Goal: Use online tool/utility: Utilize a website feature to perform a specific function

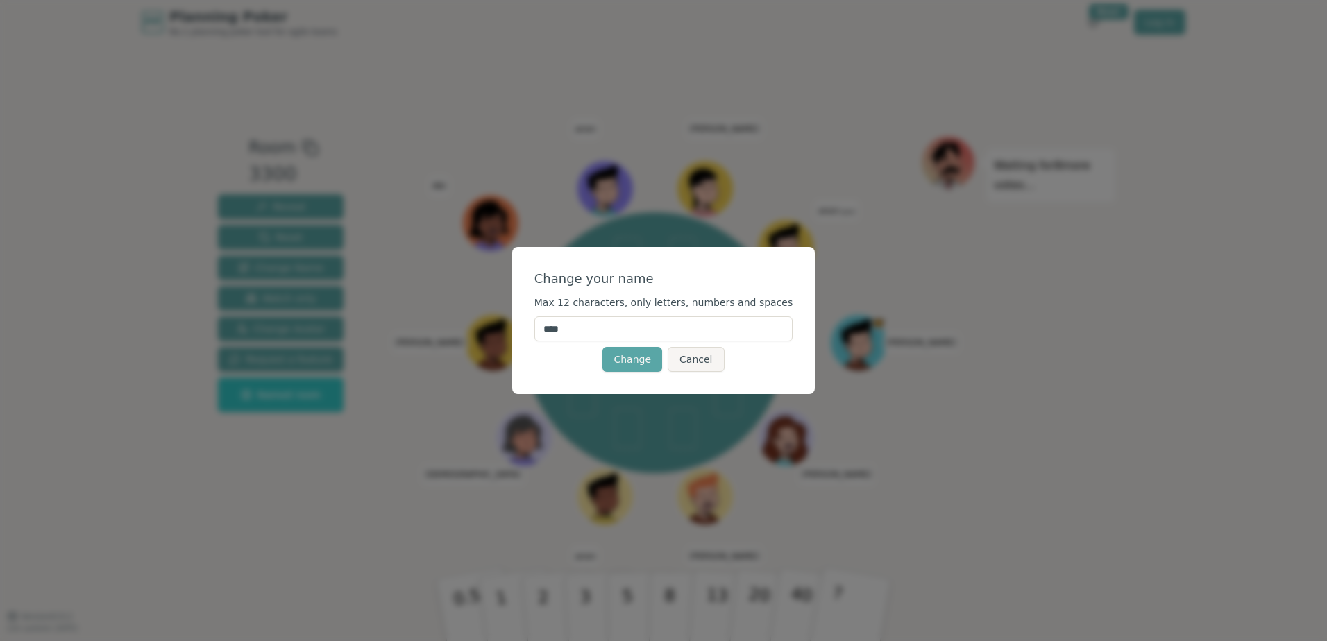
click at [652, 333] on input "****" at bounding box center [663, 328] width 259 height 25
type input "*"
type input "****"
click at [739, 262] on div "Change your name Max 12 characters, only letters, numbers and spaces **** Chang…" at bounding box center [663, 320] width 303 height 147
click at [611, 369] on button "Change" at bounding box center [632, 359] width 60 height 25
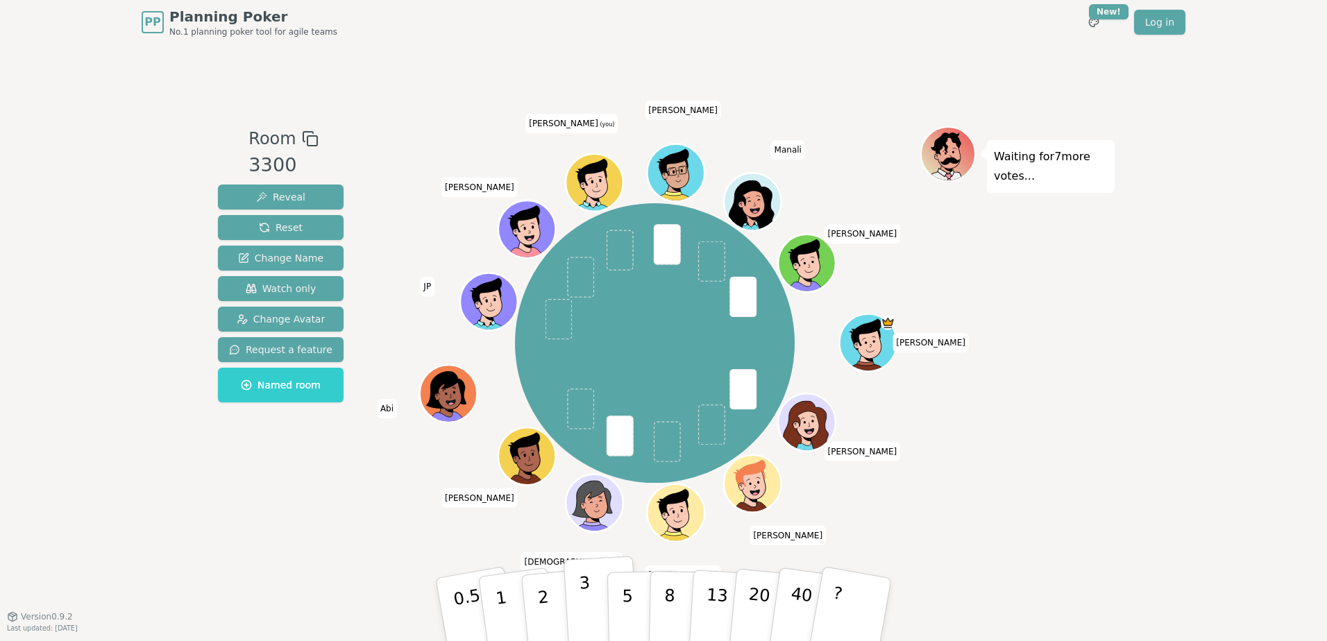
click at [592, 591] on button "3" at bounding box center [601, 610] width 76 height 108
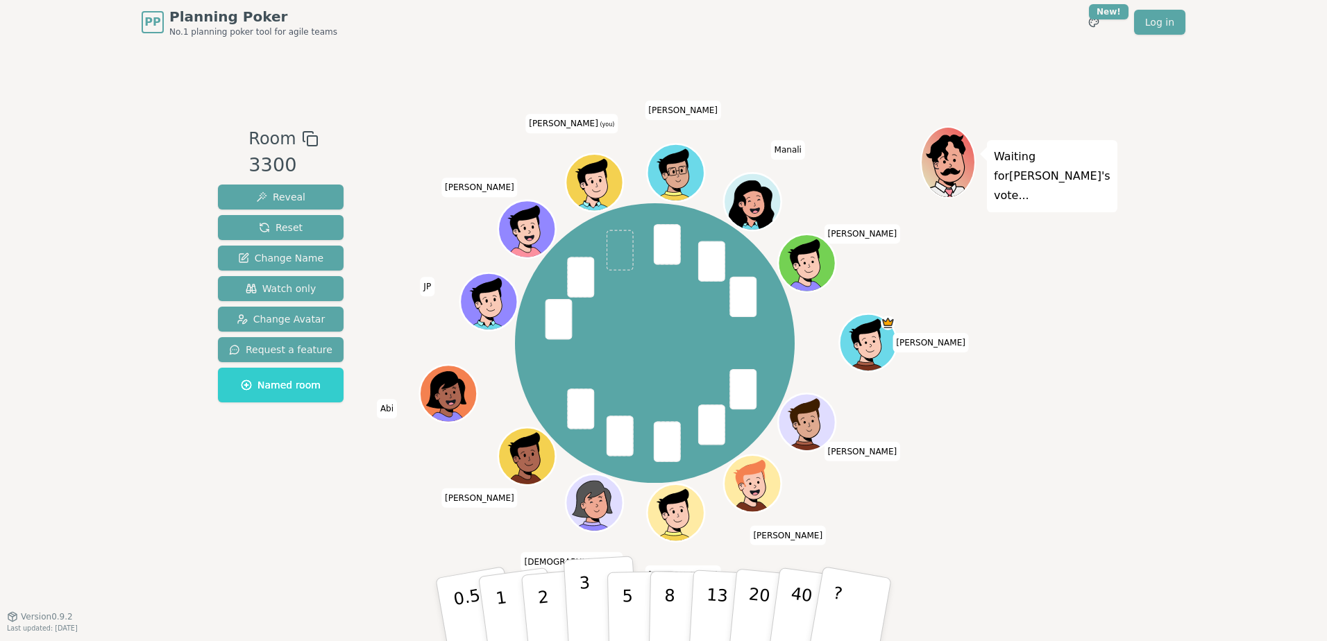
click at [571, 586] on button "3" at bounding box center [601, 610] width 76 height 108
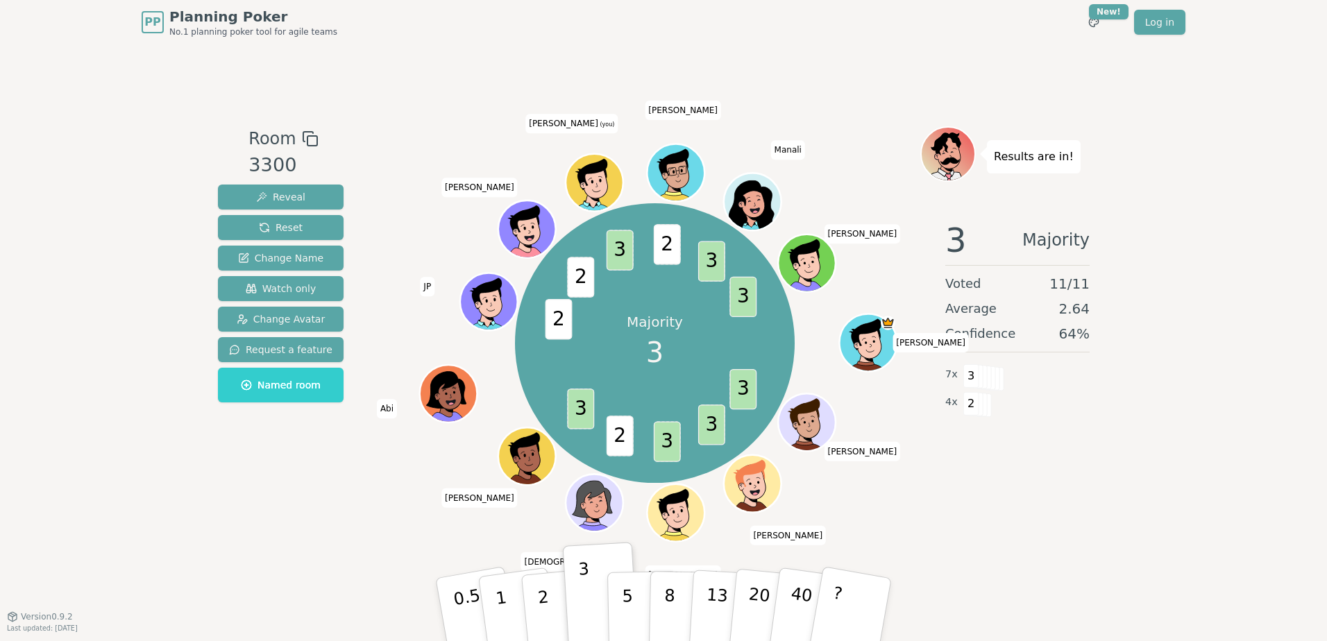
click at [586, 180] on icon at bounding box center [596, 181] width 56 height 6
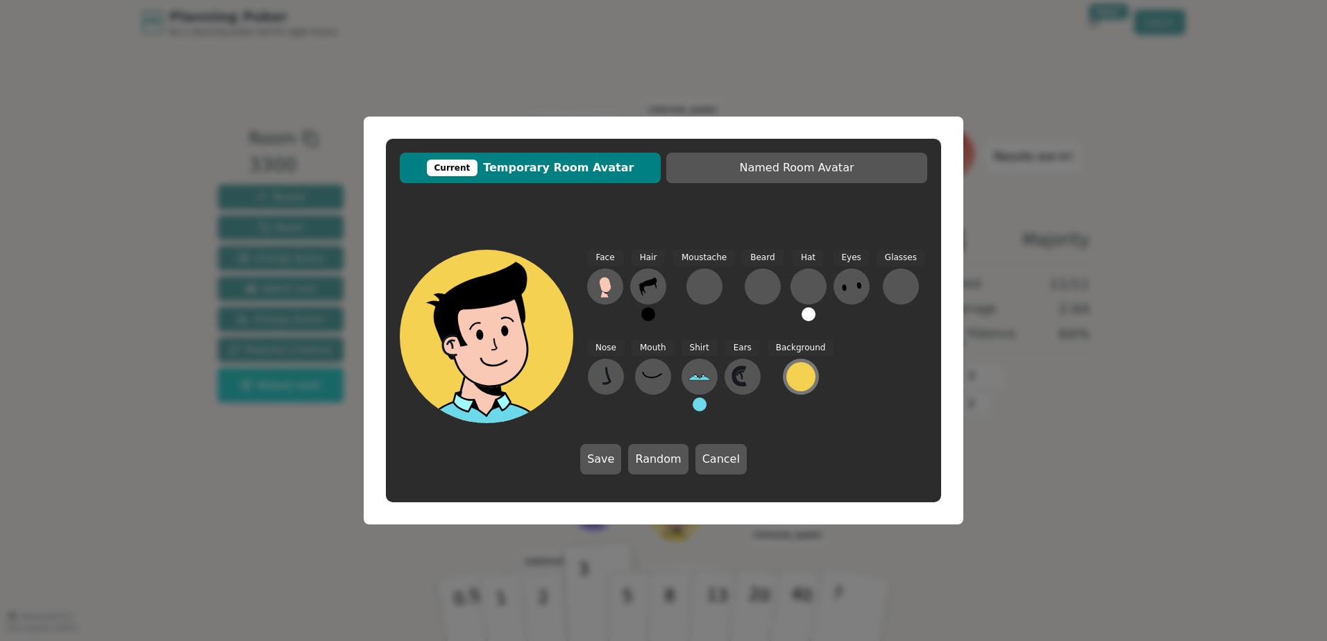
click at [793, 371] on div at bounding box center [800, 376] width 29 height 29
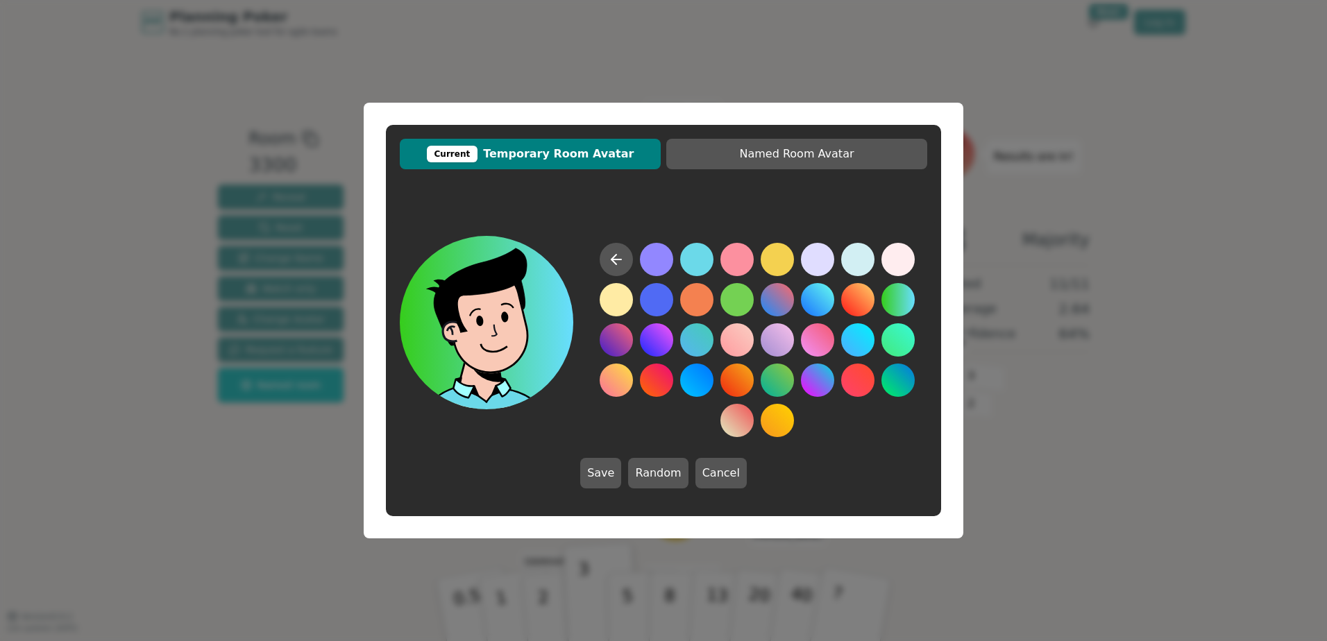
click at [904, 305] on button at bounding box center [897, 299] width 33 height 33
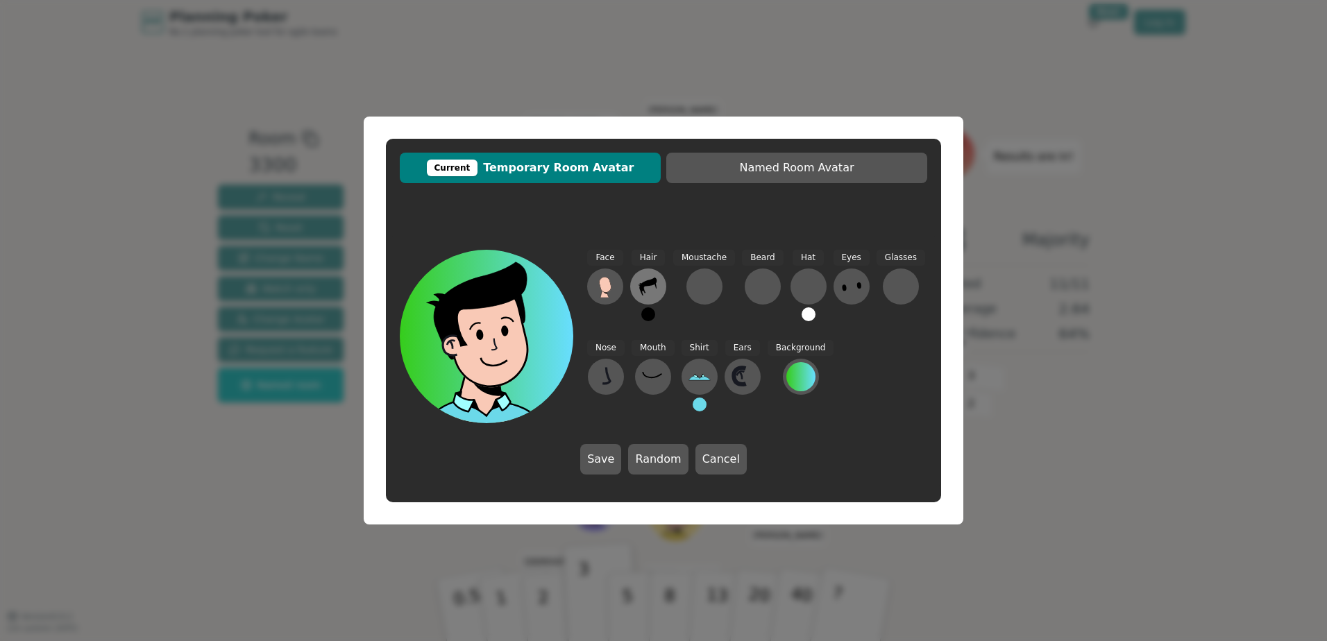
click at [637, 286] on icon at bounding box center [648, 287] width 22 height 22
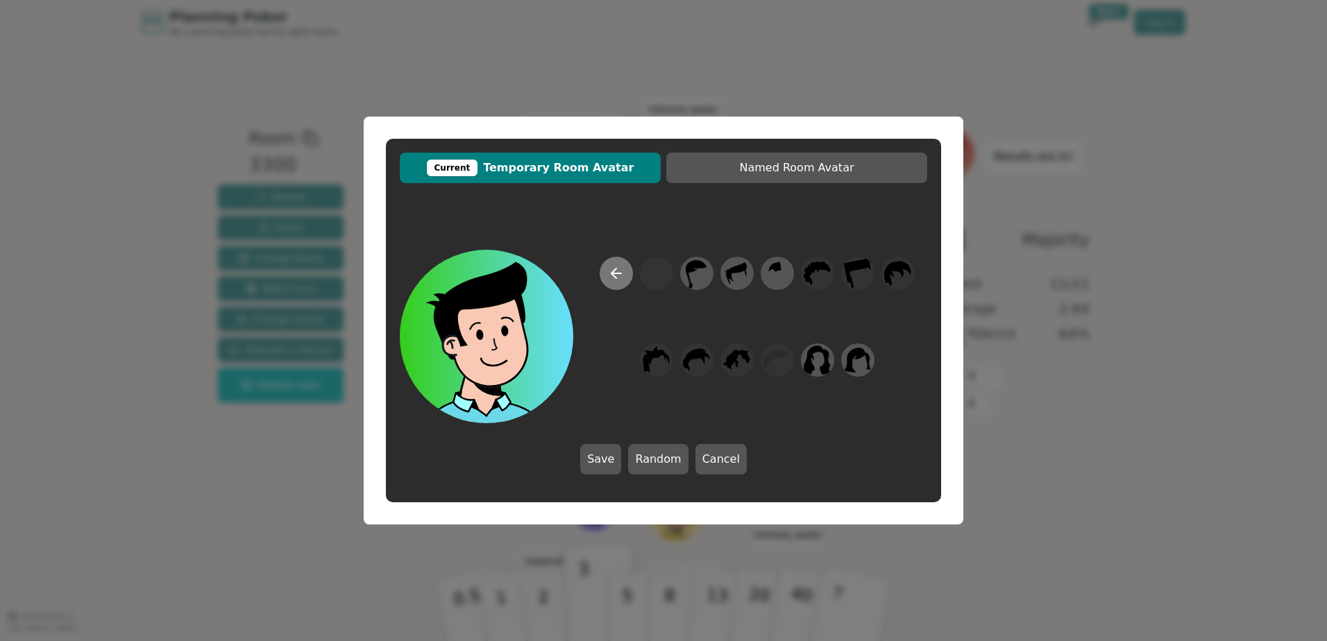
click at [612, 276] on icon at bounding box center [616, 273] width 17 height 17
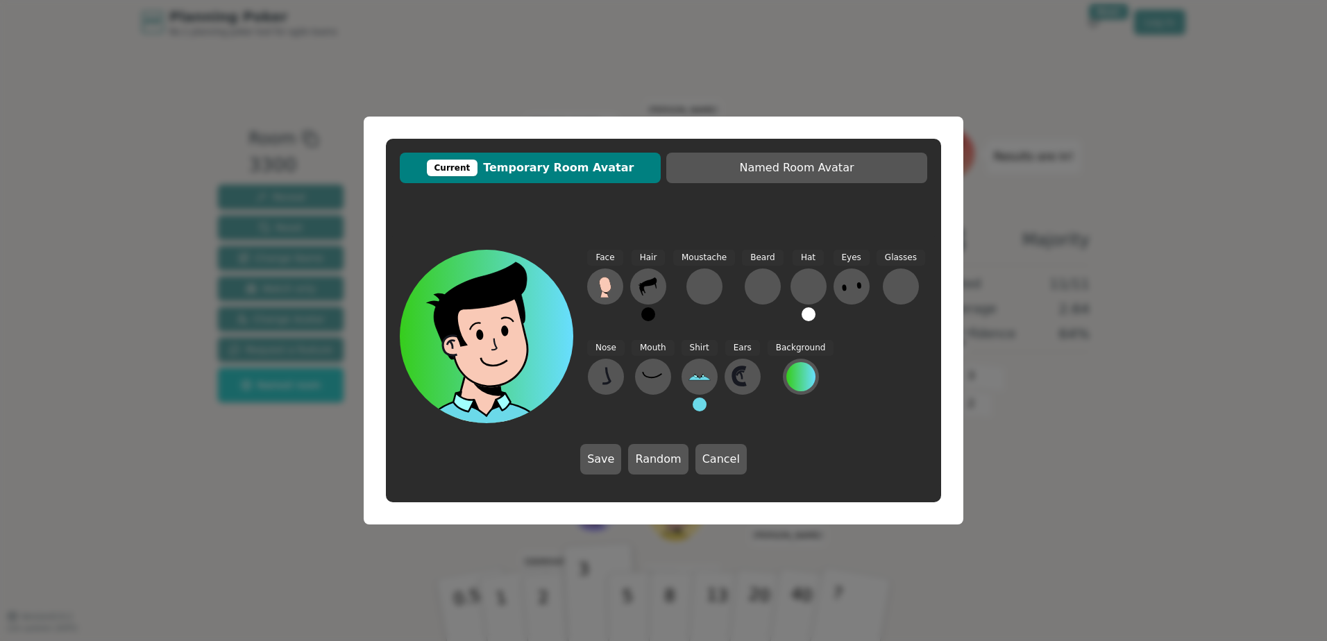
click at [647, 312] on button at bounding box center [648, 314] width 14 height 14
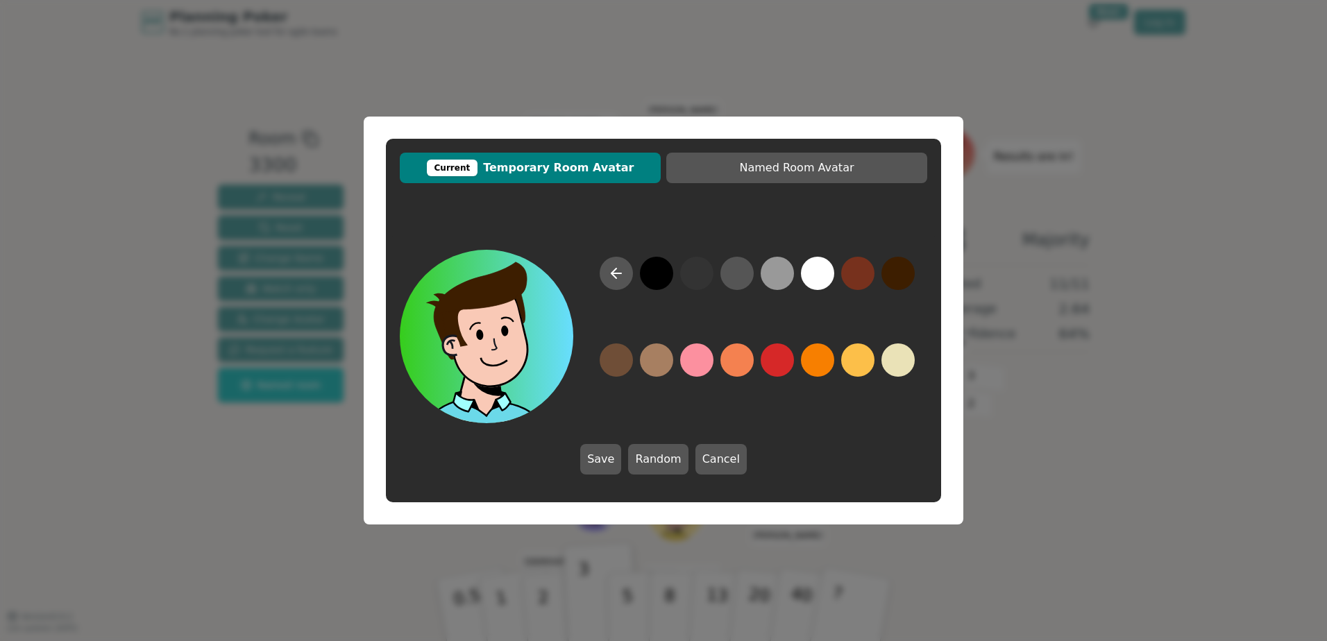
click at [904, 276] on button at bounding box center [897, 273] width 33 height 33
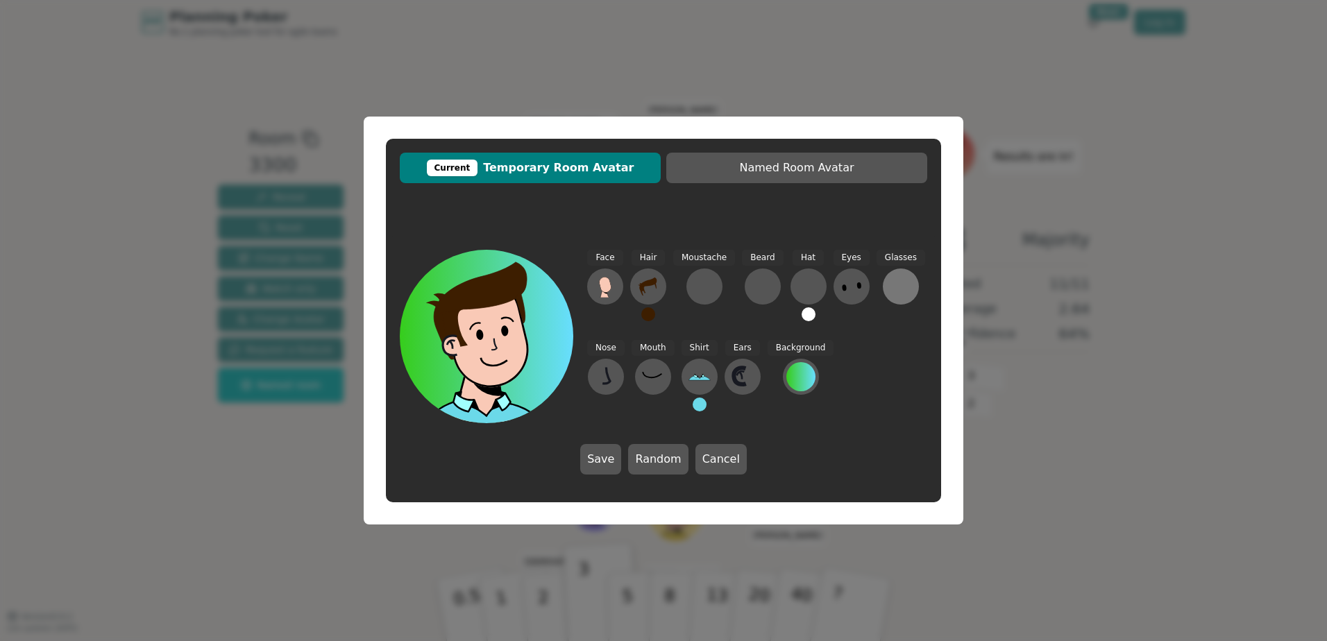
click at [890, 290] on div at bounding box center [901, 287] width 22 height 22
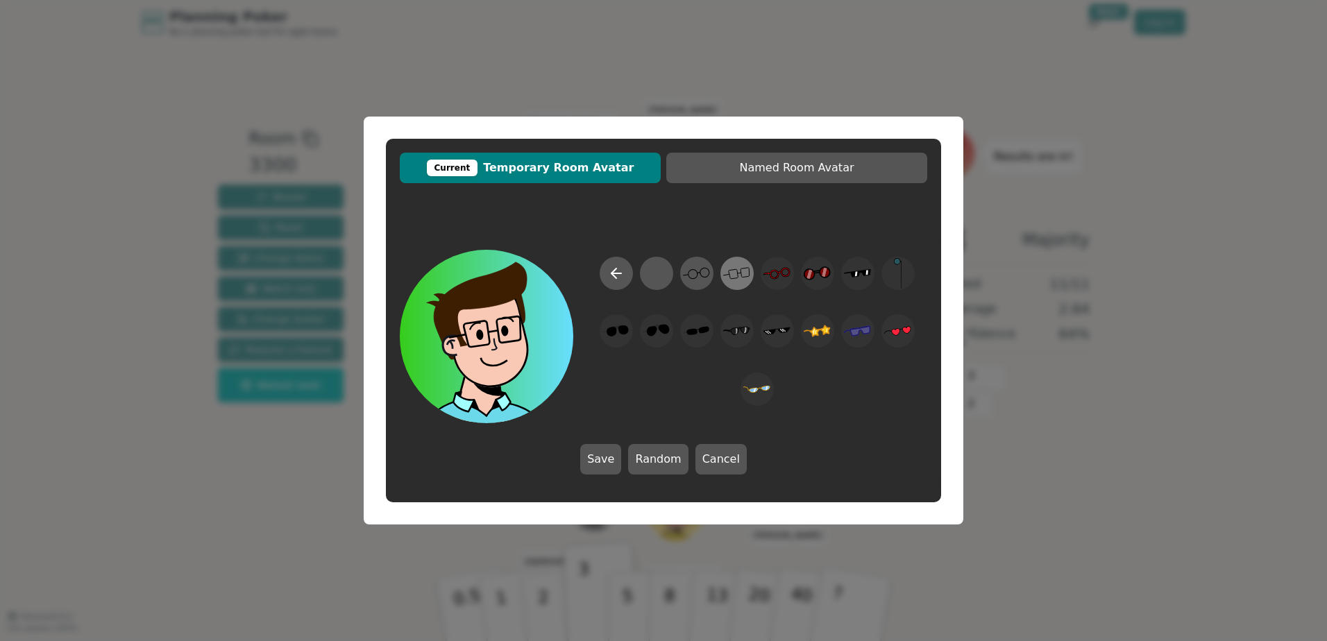
click at [737, 279] on icon at bounding box center [736, 273] width 27 height 31
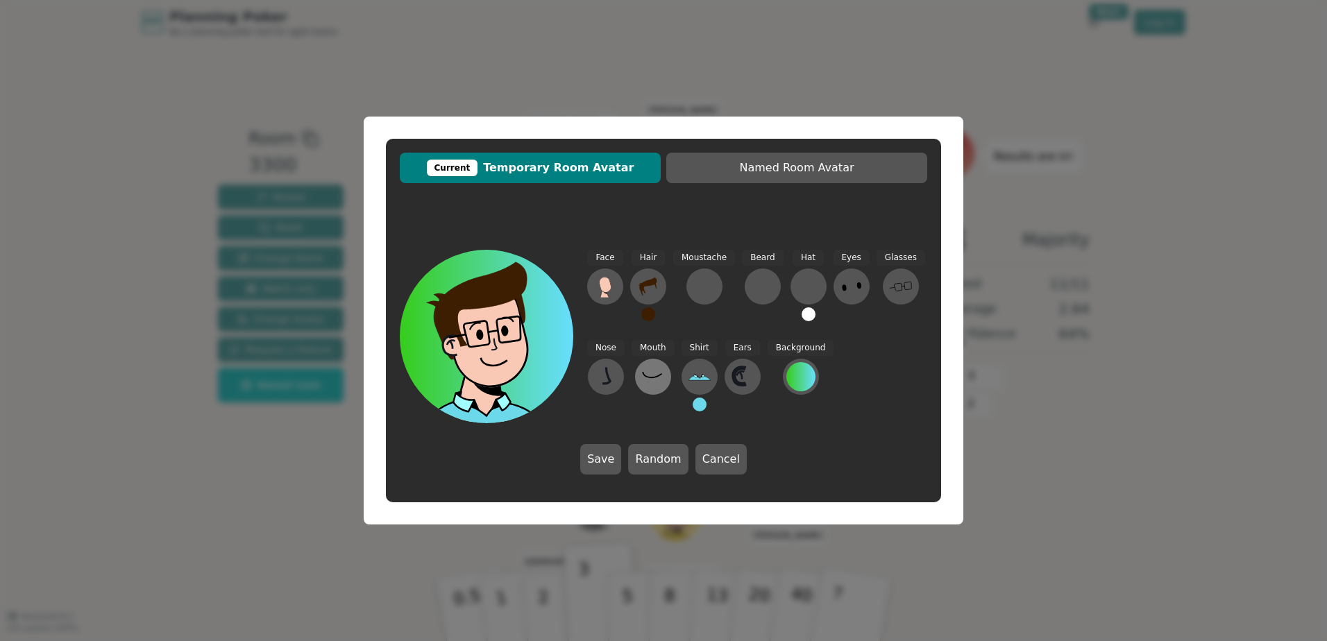
click at [646, 382] on icon at bounding box center [653, 377] width 22 height 22
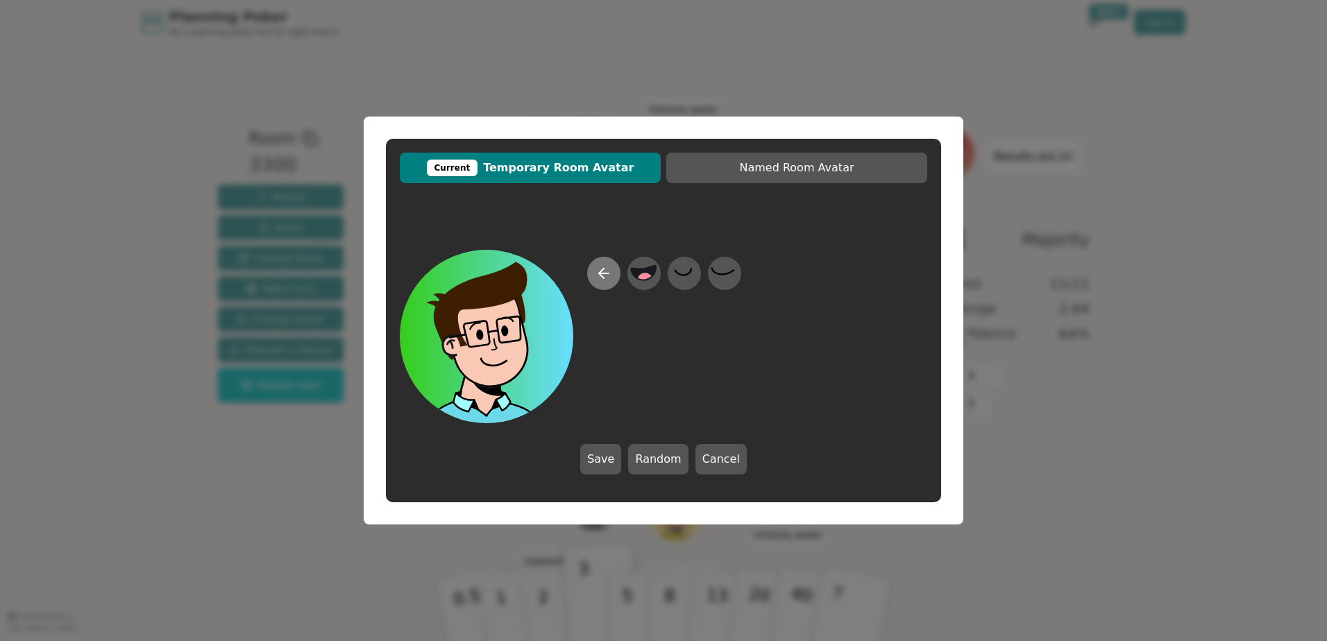
click at [611, 277] on icon at bounding box center [603, 273] width 17 height 17
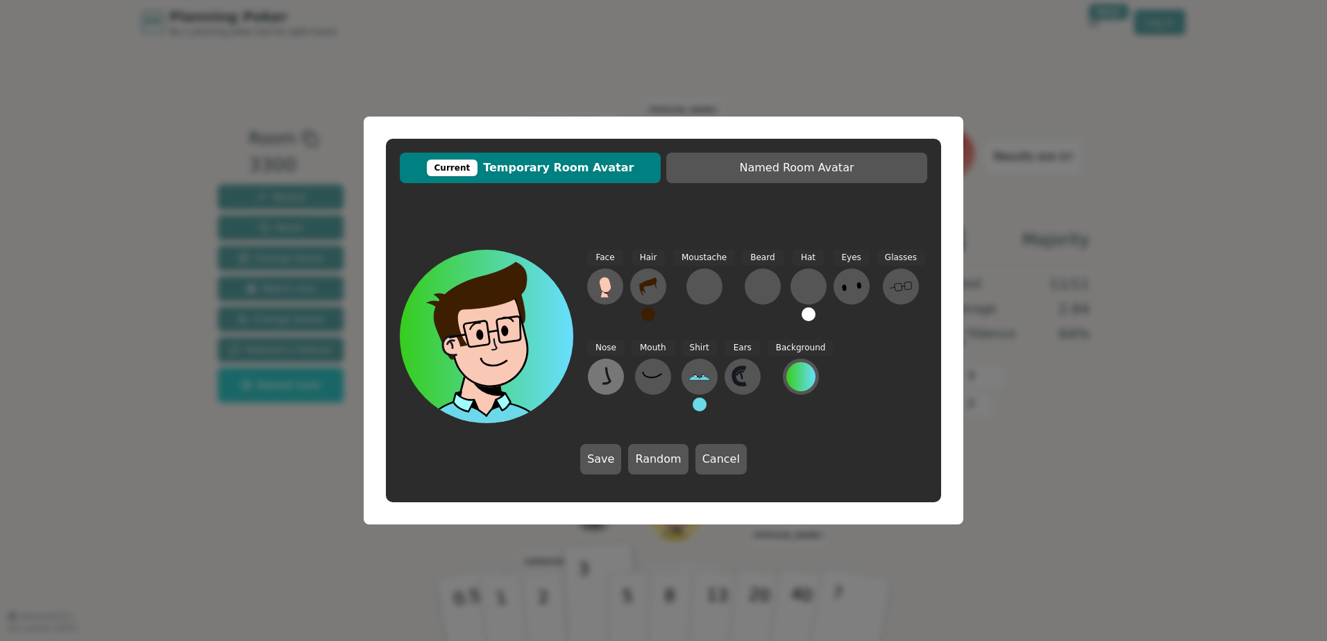
click at [604, 378] on icon at bounding box center [606, 377] width 22 height 22
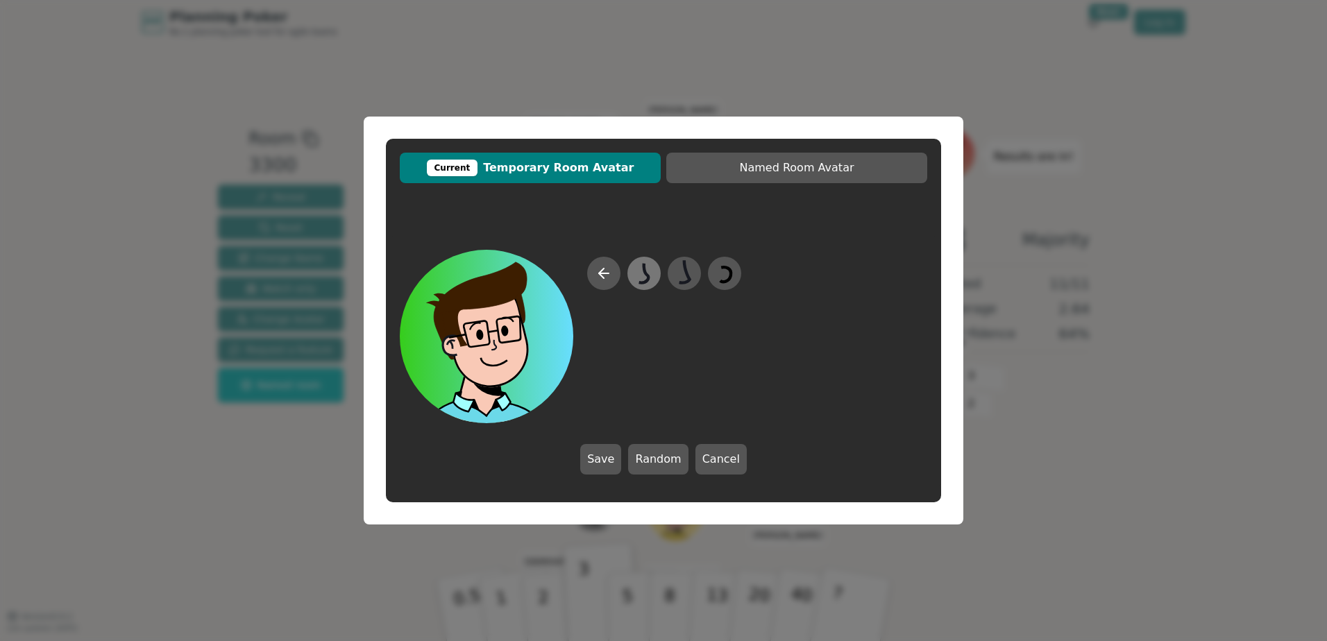
click at [649, 278] on icon at bounding box center [644, 272] width 10 height 19
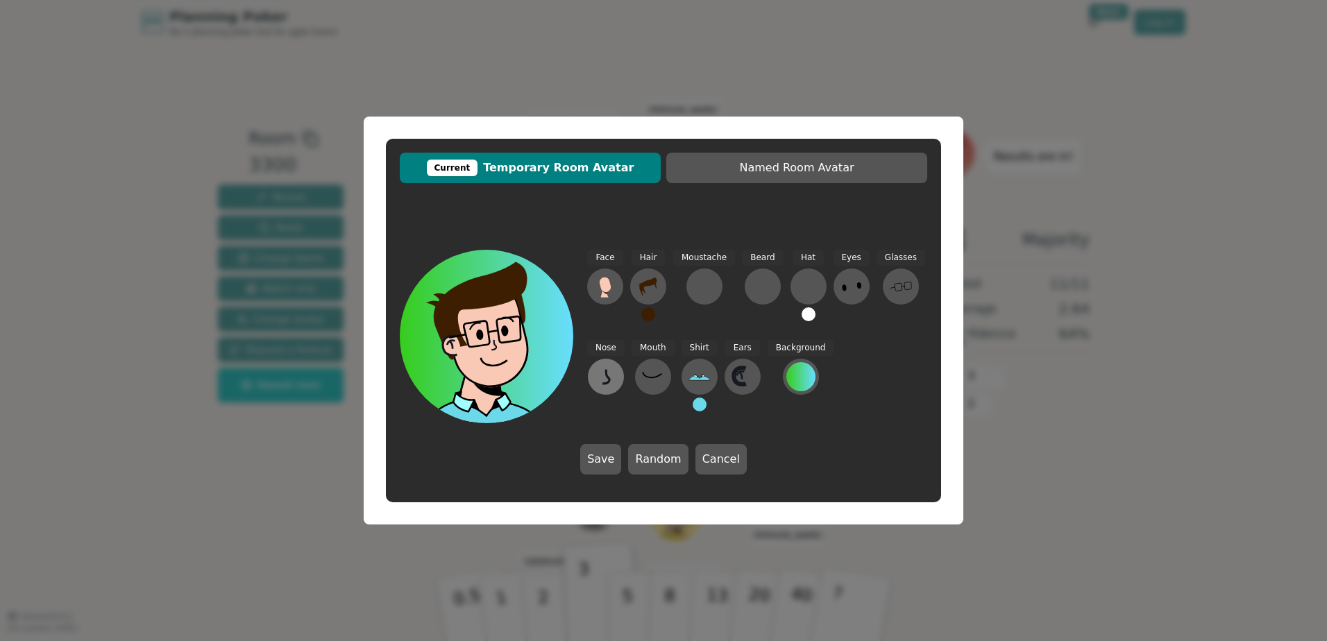
click at [611, 377] on icon at bounding box center [606, 377] width 22 height 22
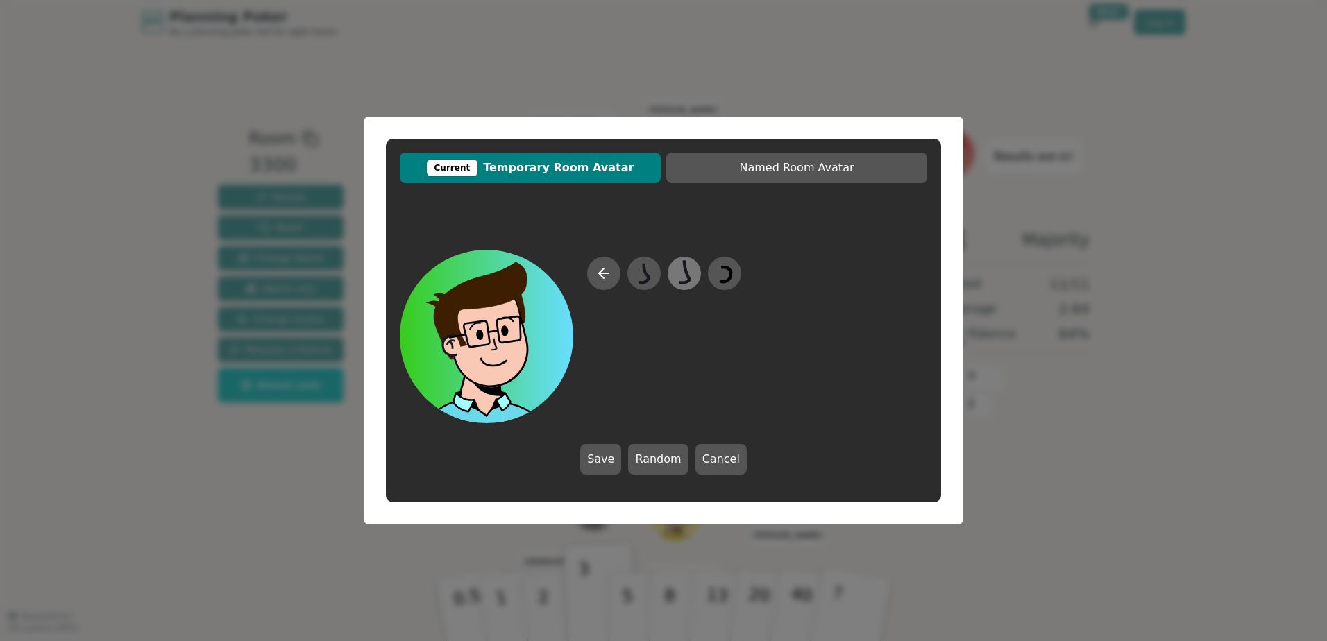
click at [686, 276] on icon at bounding box center [684, 271] width 10 height 23
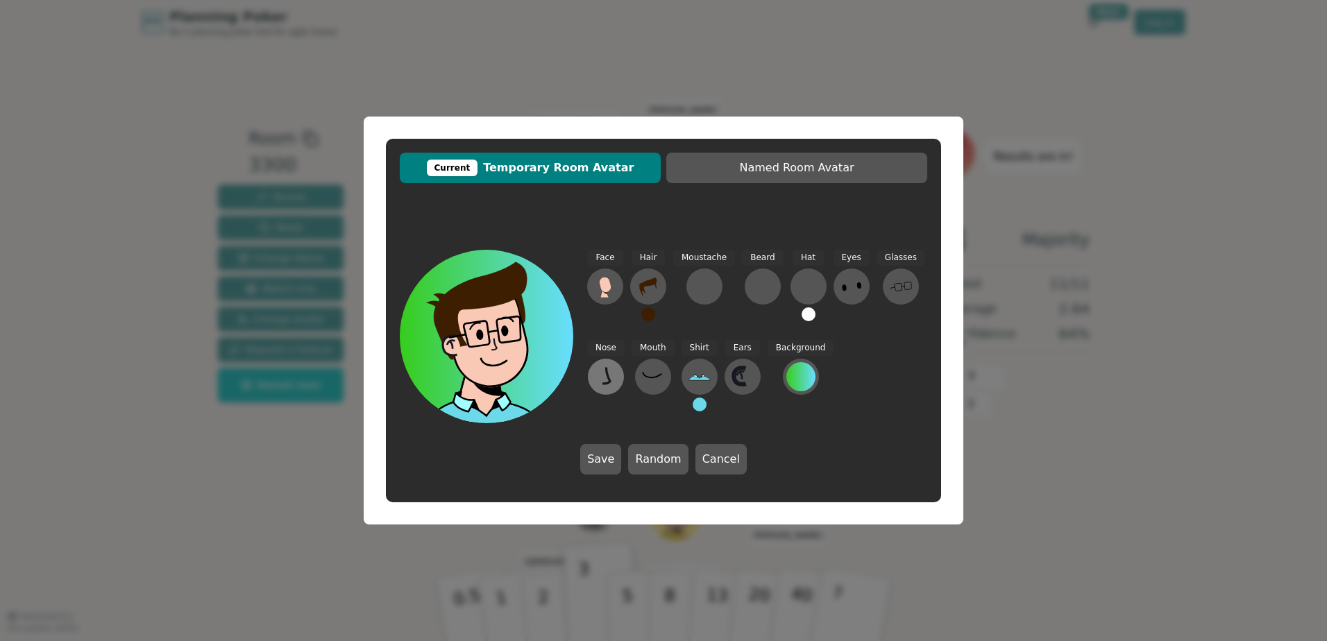
click at [609, 373] on icon at bounding box center [606, 377] width 22 height 22
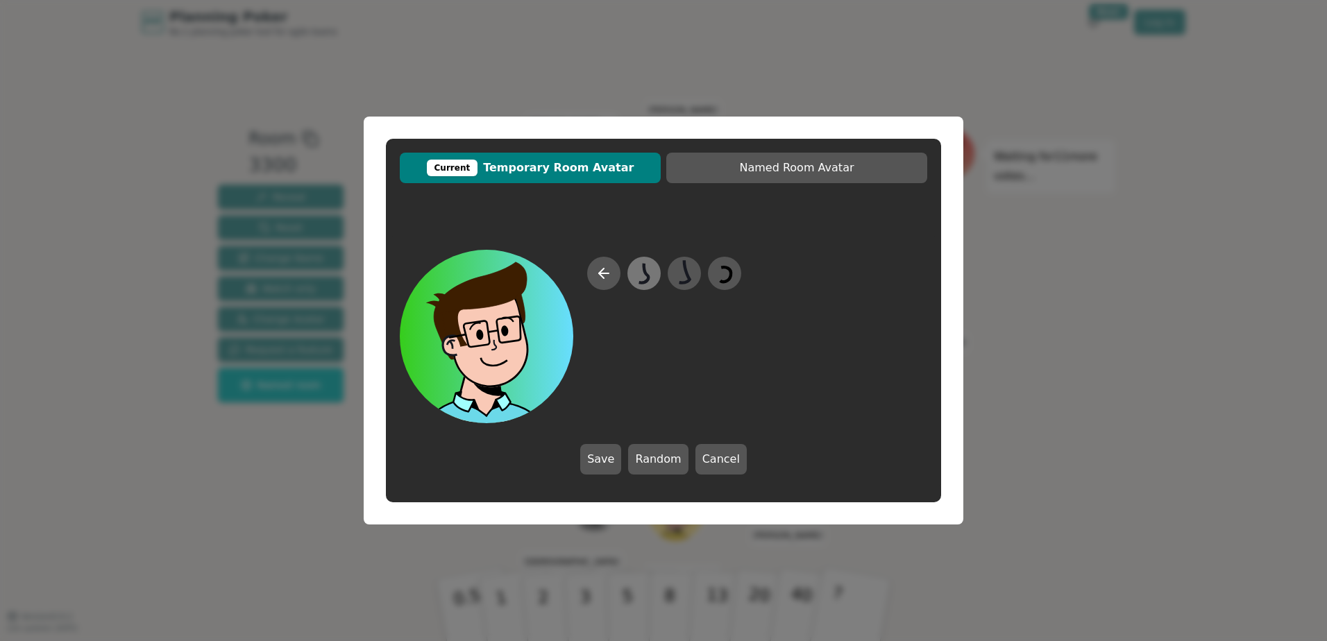
click at [629, 271] on div at bounding box center [644, 273] width 39 height 44
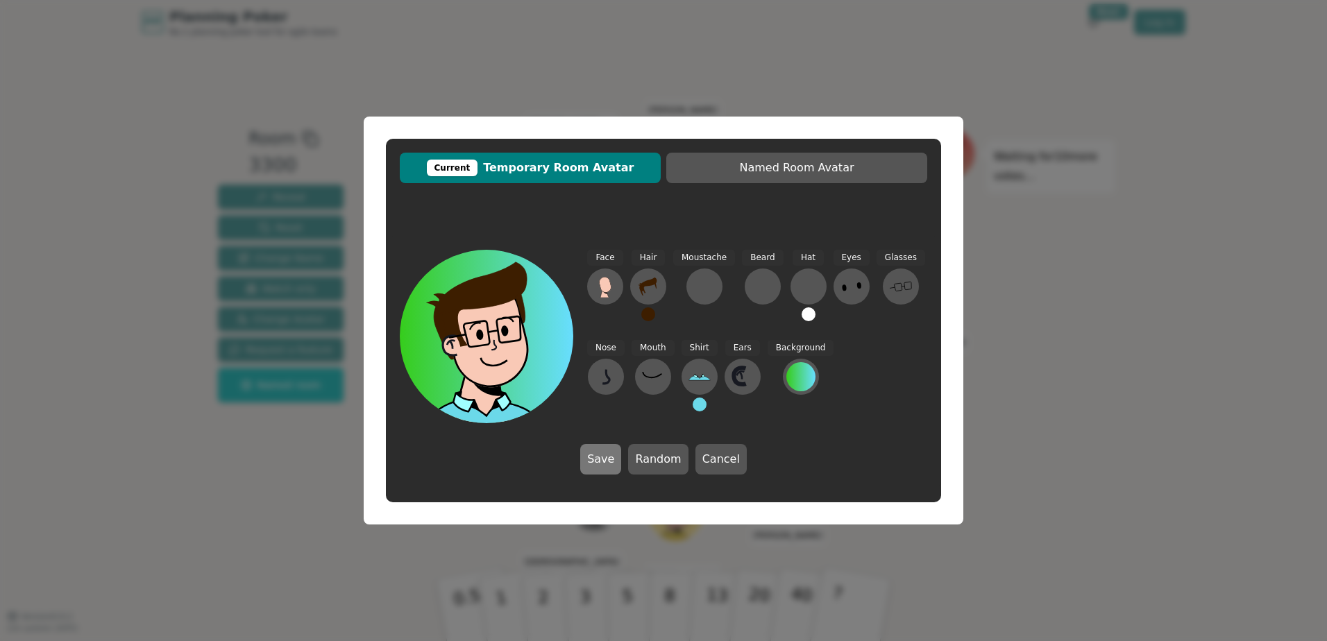
click at [616, 461] on button "Save" at bounding box center [600, 459] width 41 height 31
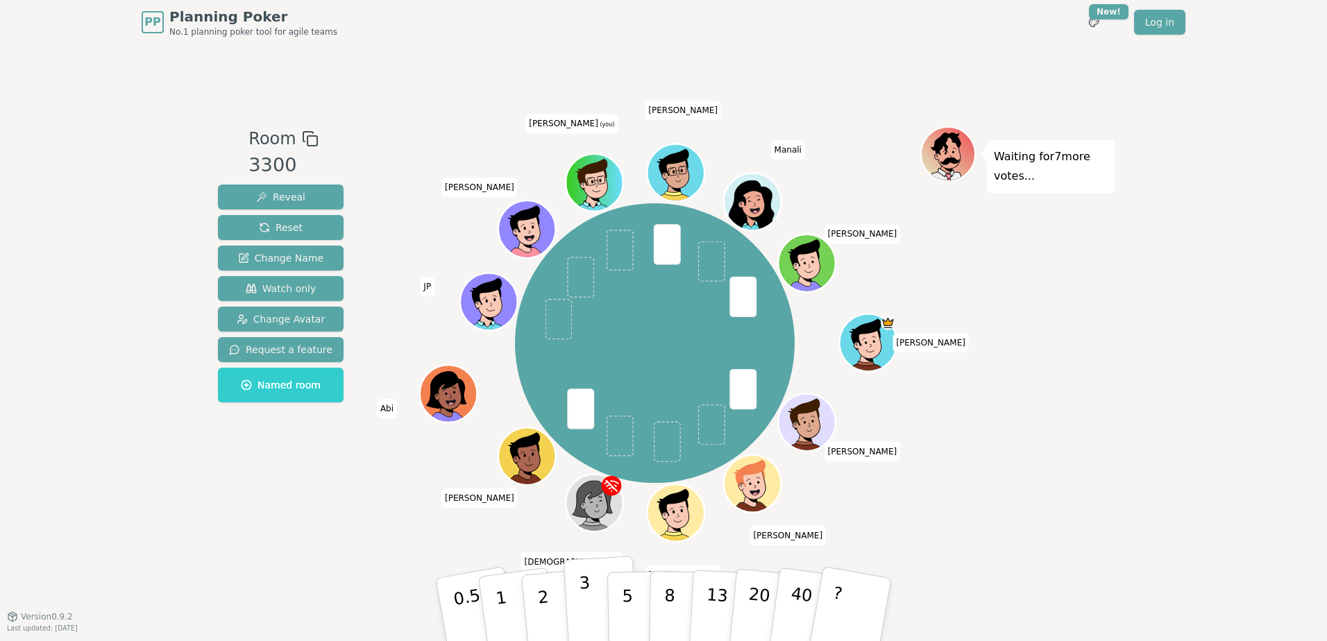
click at [595, 602] on button "3" at bounding box center [601, 610] width 76 height 108
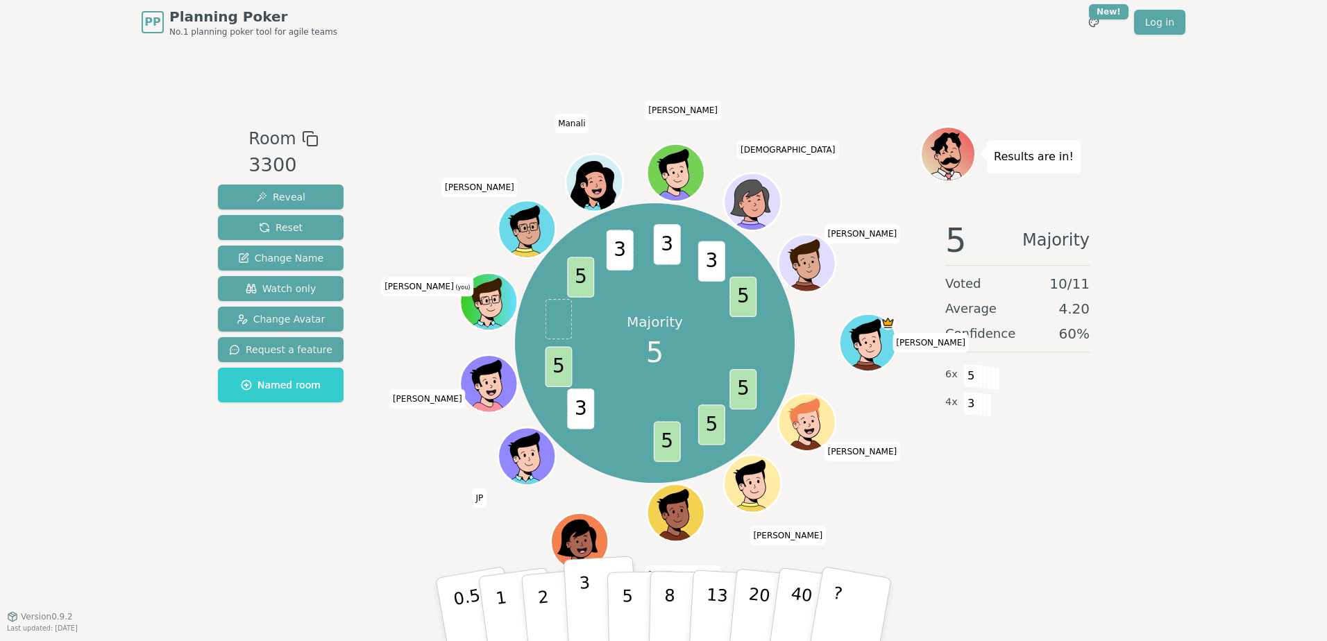
click at [591, 604] on button "3" at bounding box center [601, 610] width 76 height 108
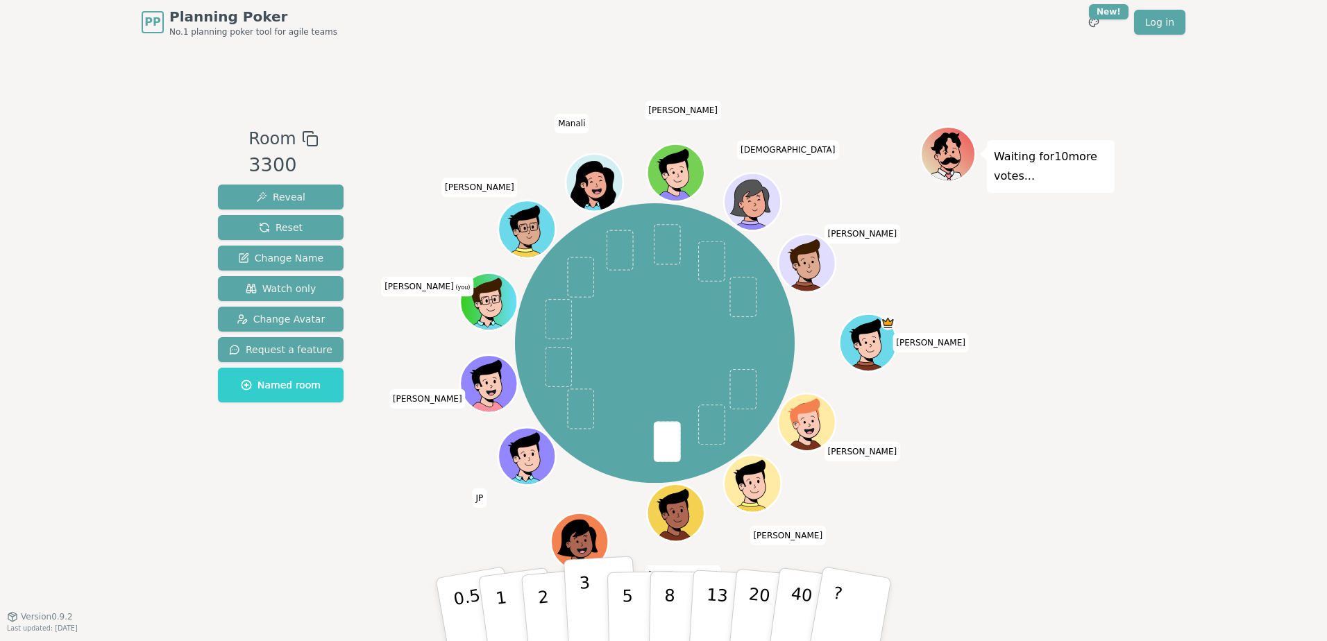
click at [593, 603] on button "3" at bounding box center [601, 610] width 76 height 108
click at [570, 600] on button "3" at bounding box center [601, 610] width 76 height 108
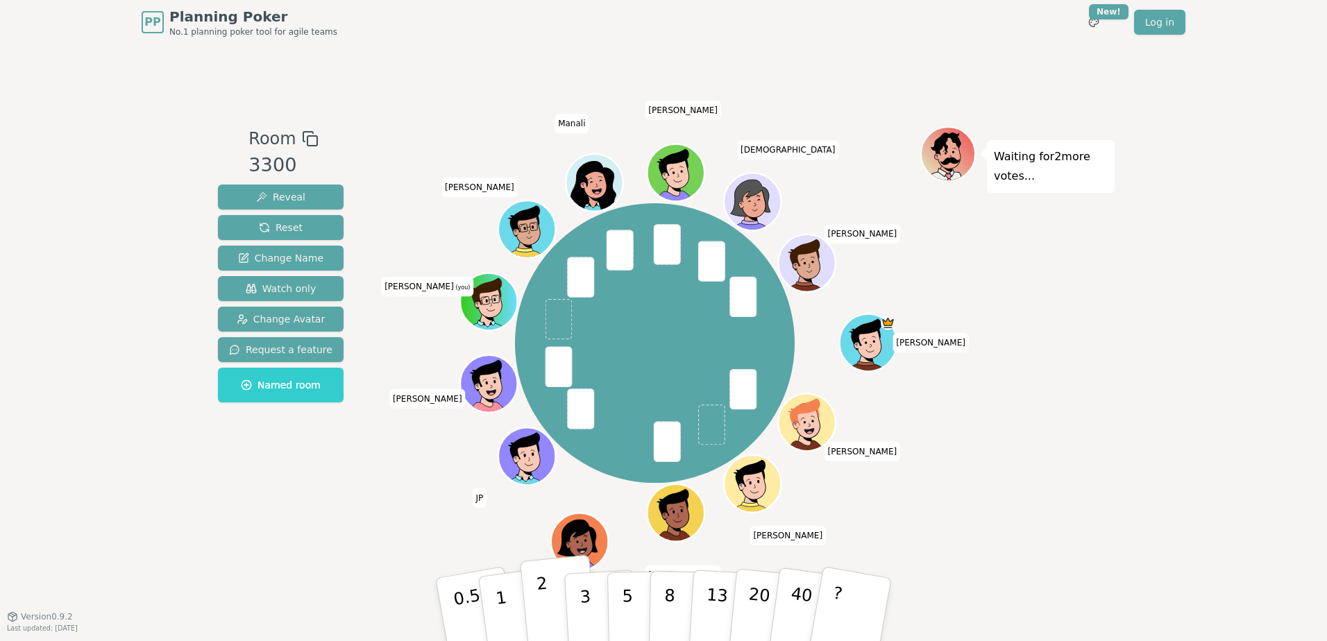
click at [553, 618] on button "2" at bounding box center [559, 610] width 79 height 110
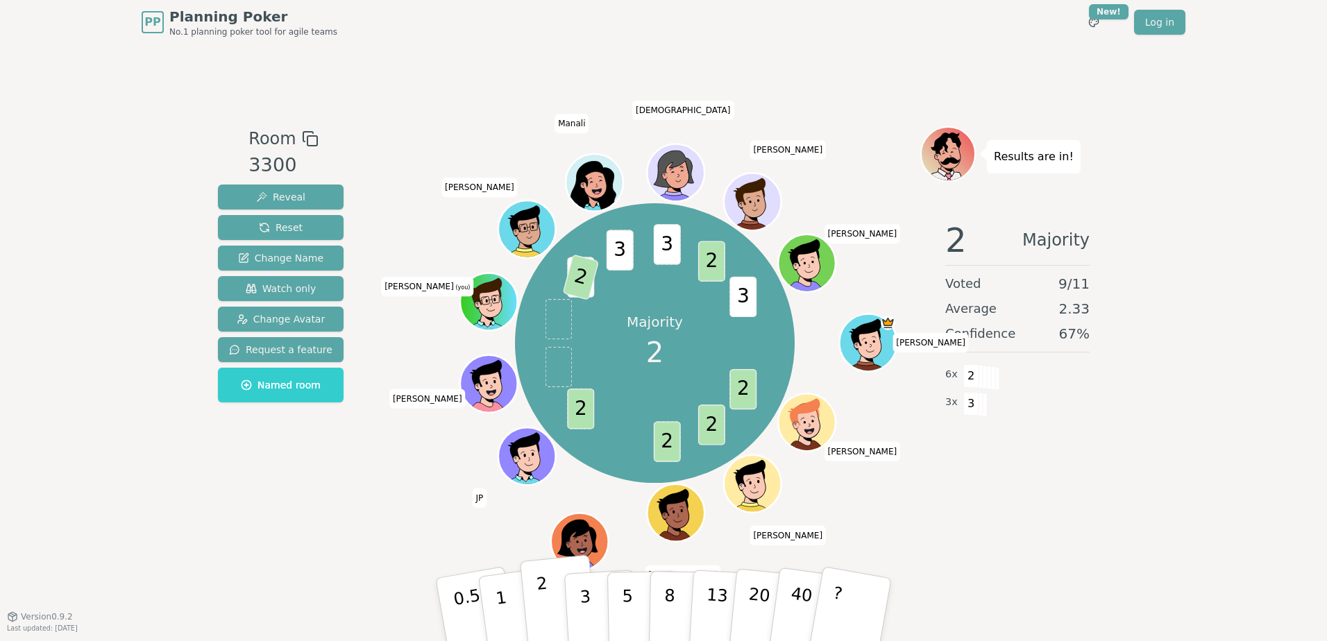
click at [553, 616] on button "2" at bounding box center [559, 610] width 79 height 110
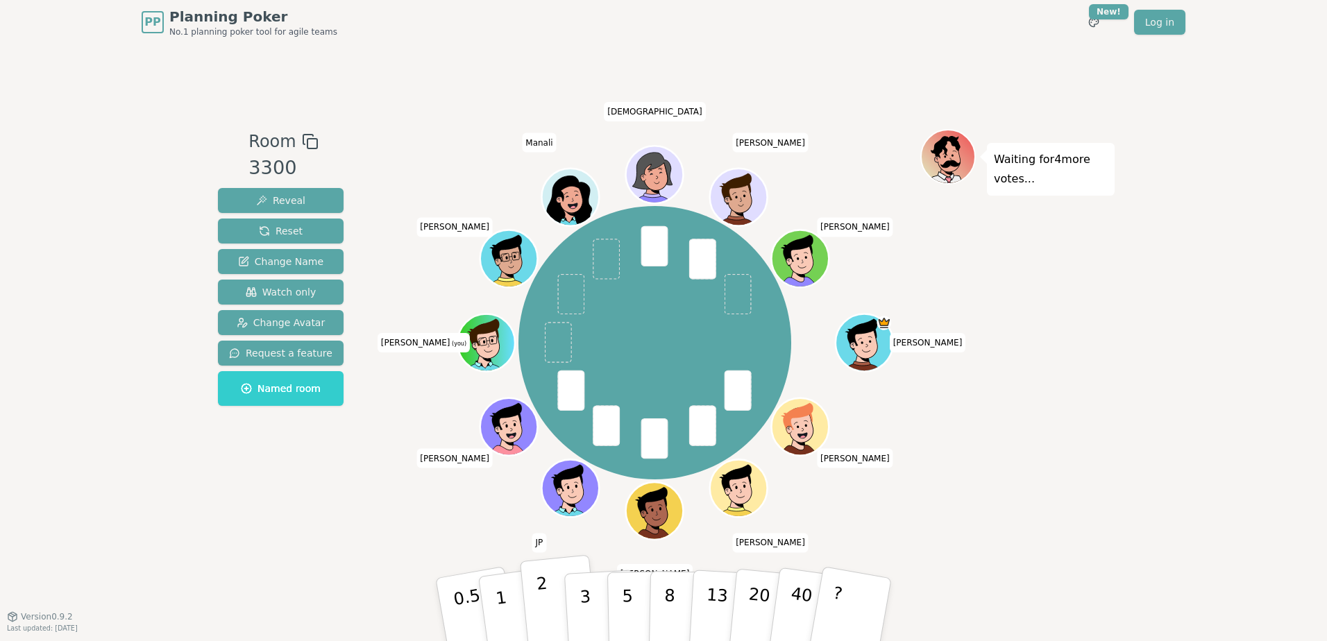
click at [547, 588] on button "2" at bounding box center [559, 610] width 79 height 110
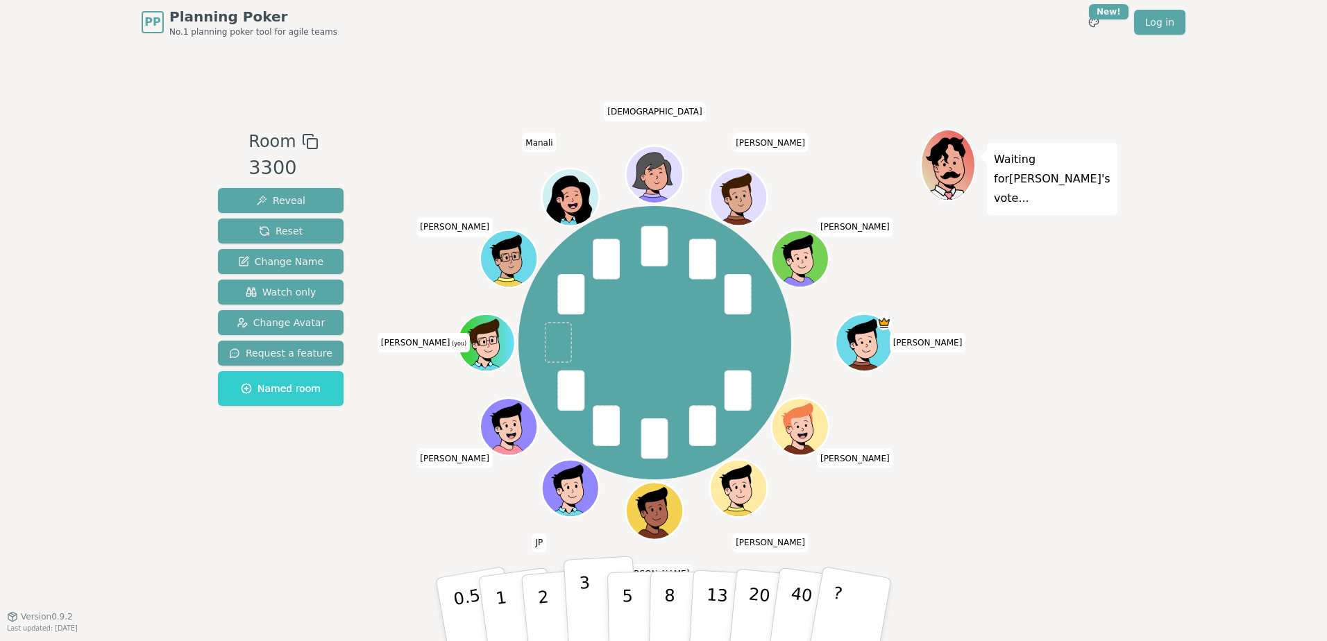
click at [580, 597] on p "3" at bounding box center [586, 611] width 15 height 76
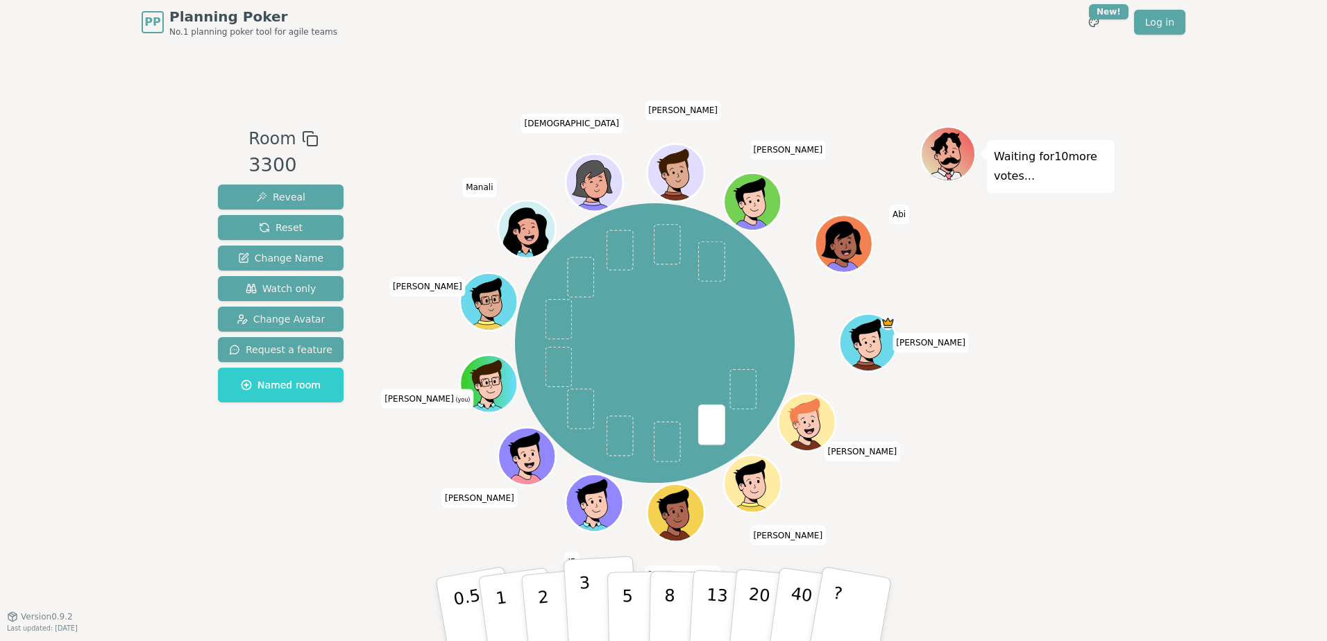
click at [588, 600] on p "3" at bounding box center [586, 611] width 15 height 76
click at [807, 595] on p "40" at bounding box center [799, 608] width 31 height 77
click at [755, 600] on p "20" at bounding box center [758, 608] width 28 height 76
click at [796, 600] on p "40" at bounding box center [799, 608] width 31 height 77
click at [777, 597] on button "40" at bounding box center [809, 610] width 83 height 112
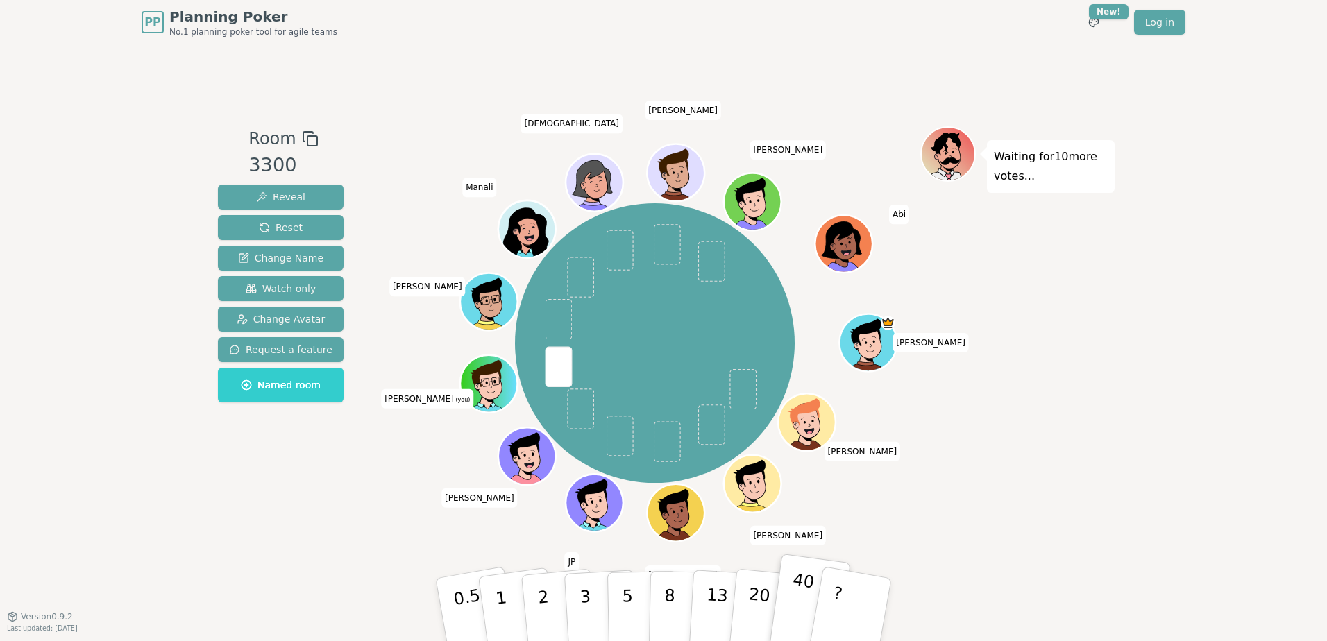
click at [792, 596] on p "40" at bounding box center [799, 608] width 31 height 77
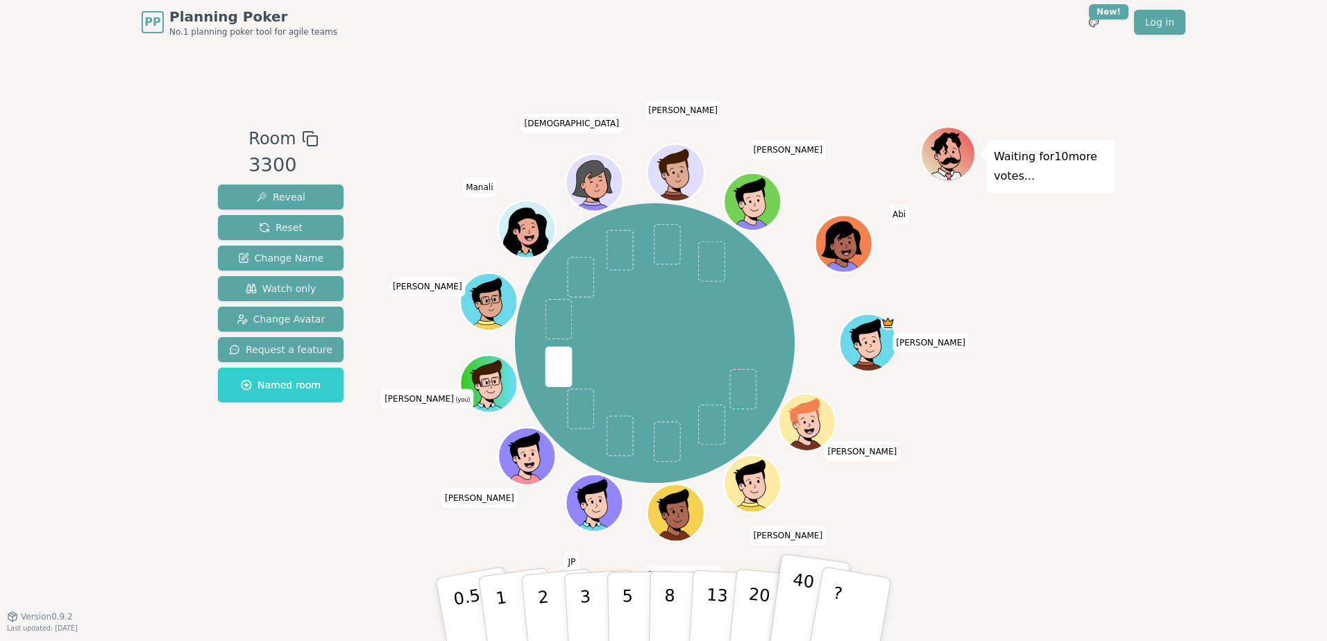
click at [792, 596] on p "40" at bounding box center [799, 608] width 31 height 77
drag, startPoint x: 792, startPoint y: 596, endPoint x: 467, endPoint y: 600, distance: 324.8
click at [467, 600] on div "0.5 1 2 3 5 8 13 20 40 ?" at bounding box center [663, 610] width 416 height 49
click at [469, 591] on p "0.5" at bounding box center [469, 611] width 39 height 78
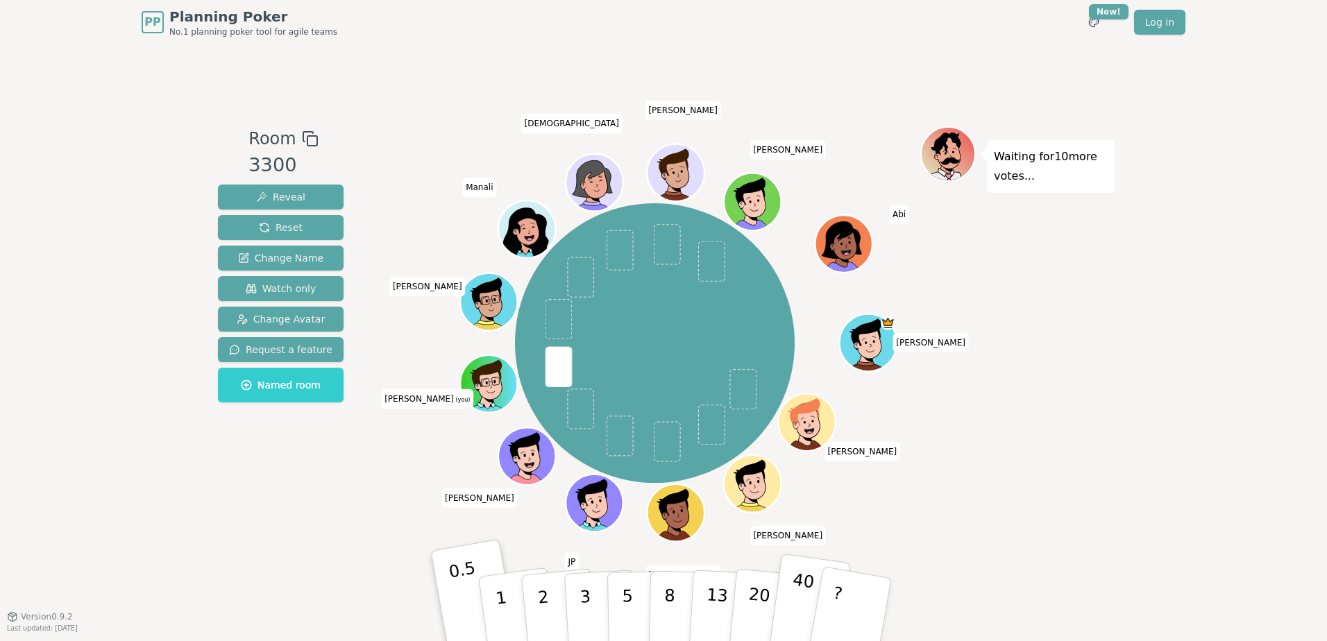
click at [810, 597] on button "40" at bounding box center [809, 610] width 83 height 112
click at [328, 228] on button "Reset" at bounding box center [281, 227] width 126 height 25
click at [1080, 377] on div "Waiting for 11 more votes..." at bounding box center [1017, 330] width 194 height 409
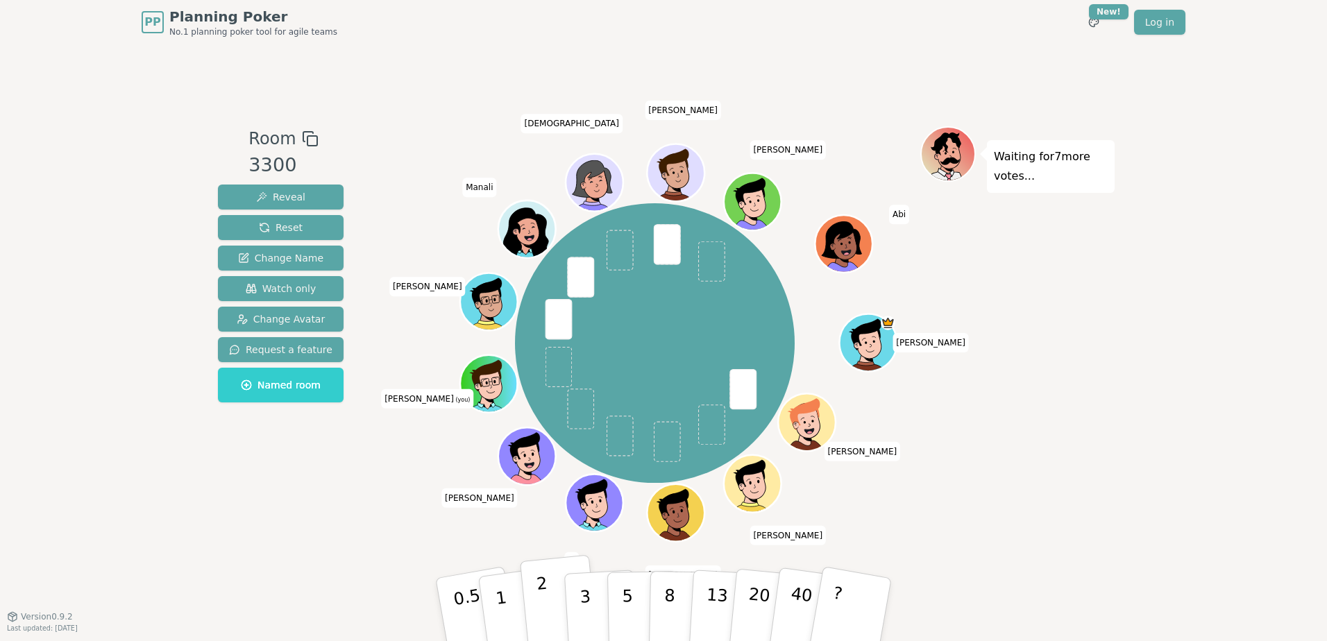
click at [539, 597] on p "2" at bounding box center [545, 612] width 18 height 76
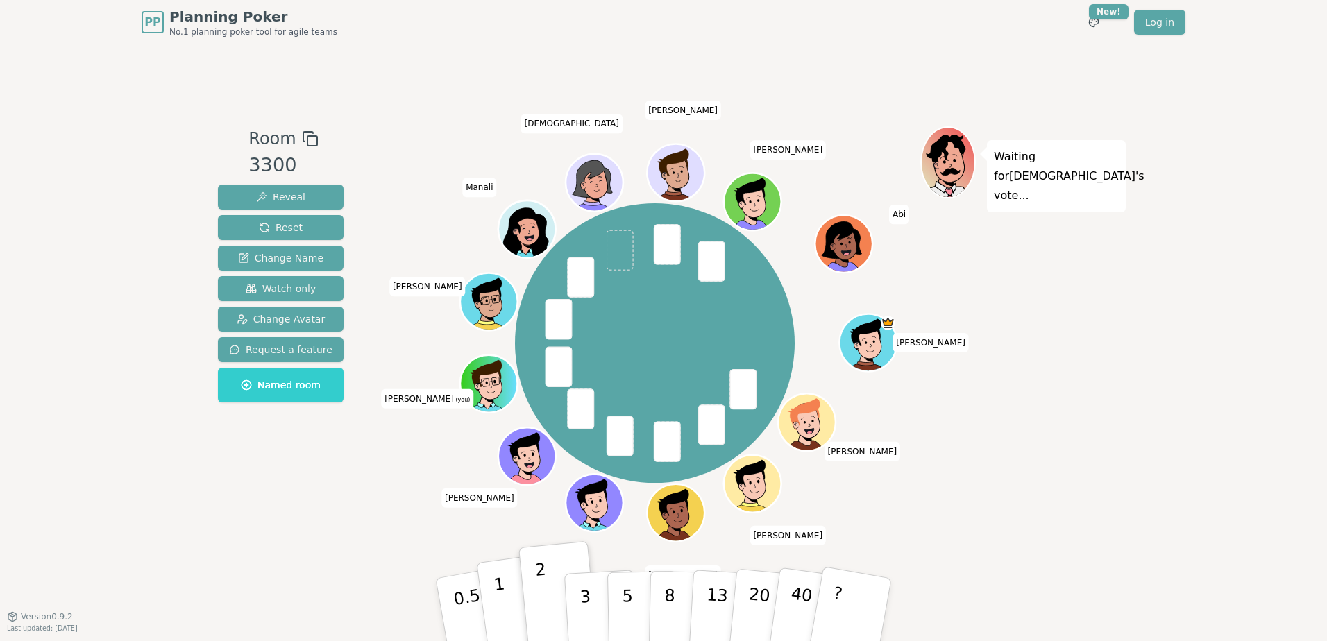
click at [518, 600] on button "1" at bounding box center [517, 610] width 83 height 112
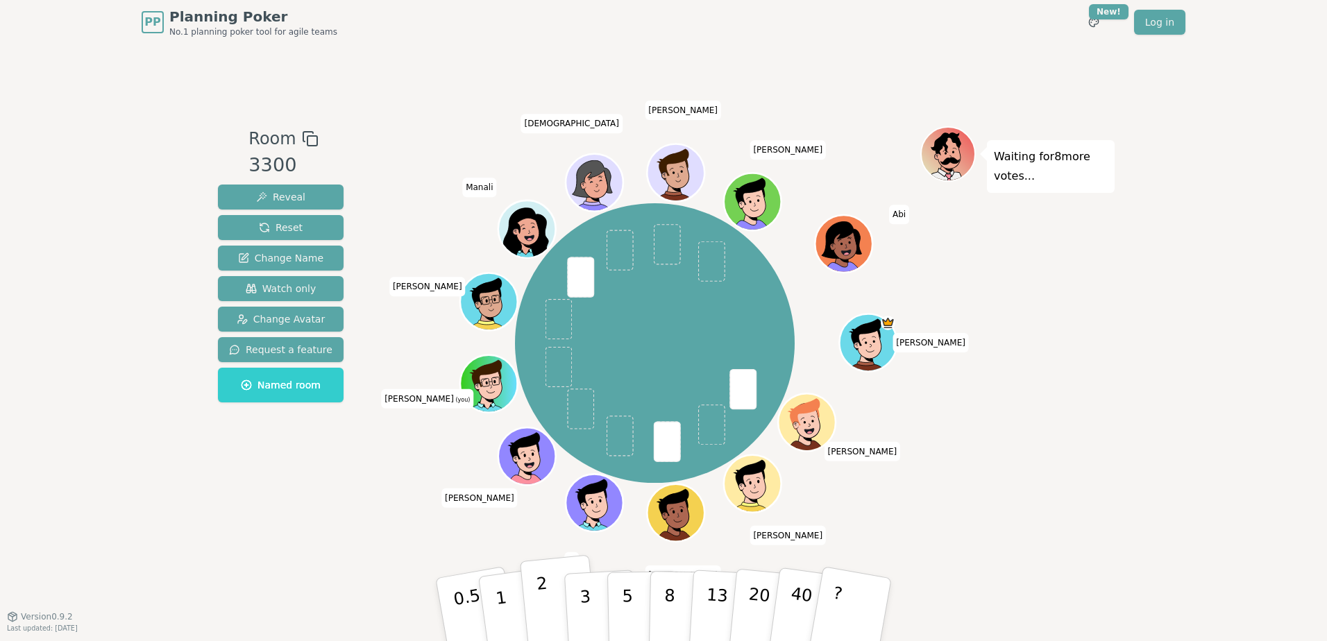
click at [532, 584] on button "2" at bounding box center [559, 610] width 79 height 110
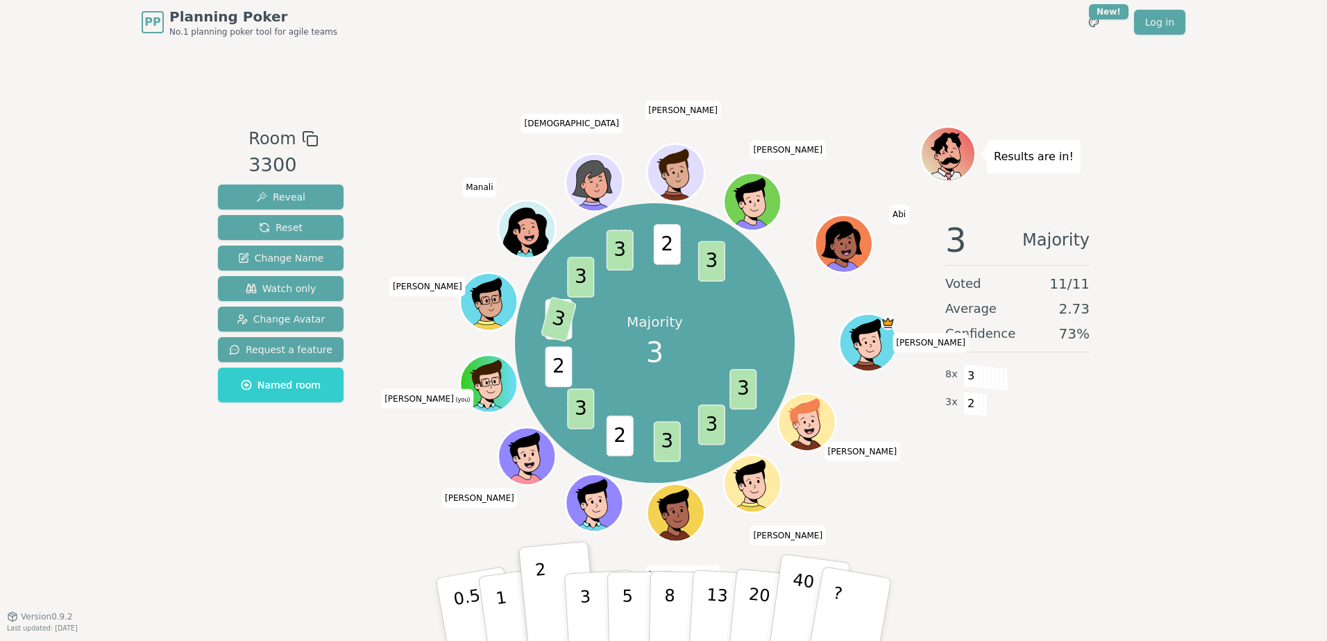
drag, startPoint x: 800, startPoint y: 604, endPoint x: 800, endPoint y: 613, distance: 9.7
click at [800, 609] on p "40" at bounding box center [799, 608] width 31 height 77
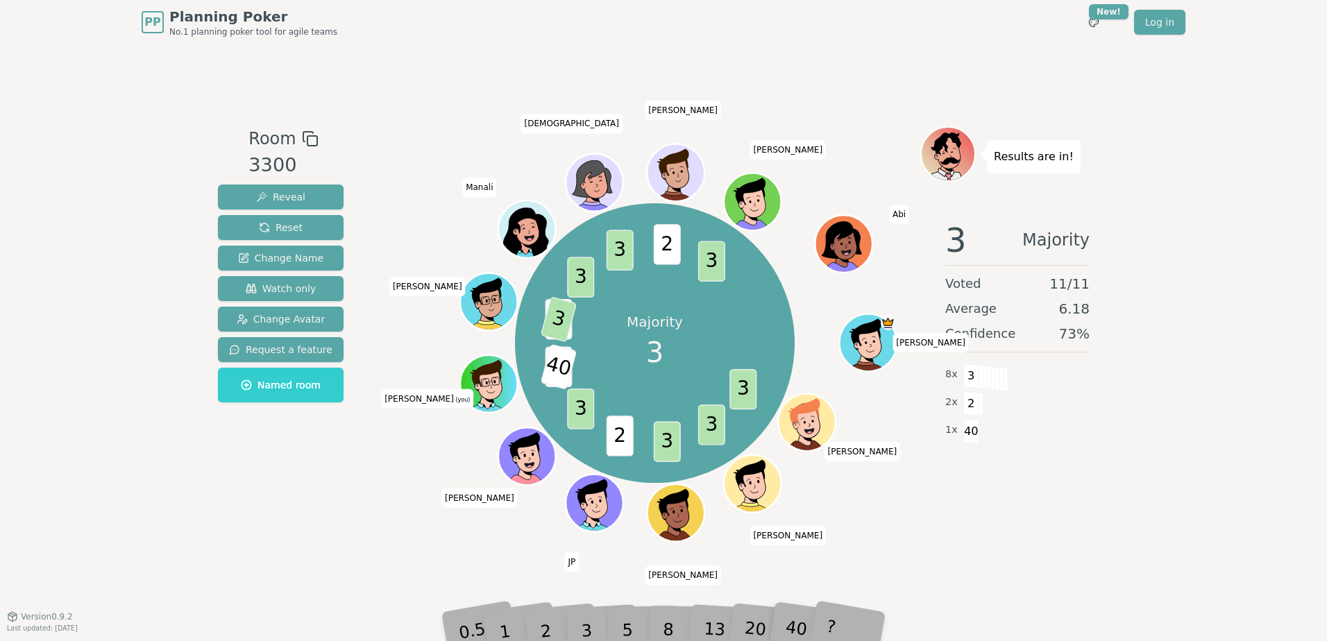
click at [659, 627] on div "5" at bounding box center [642, 609] width 42 height 49
click at [274, 158] on div "3300" at bounding box center [282, 165] width 69 height 28
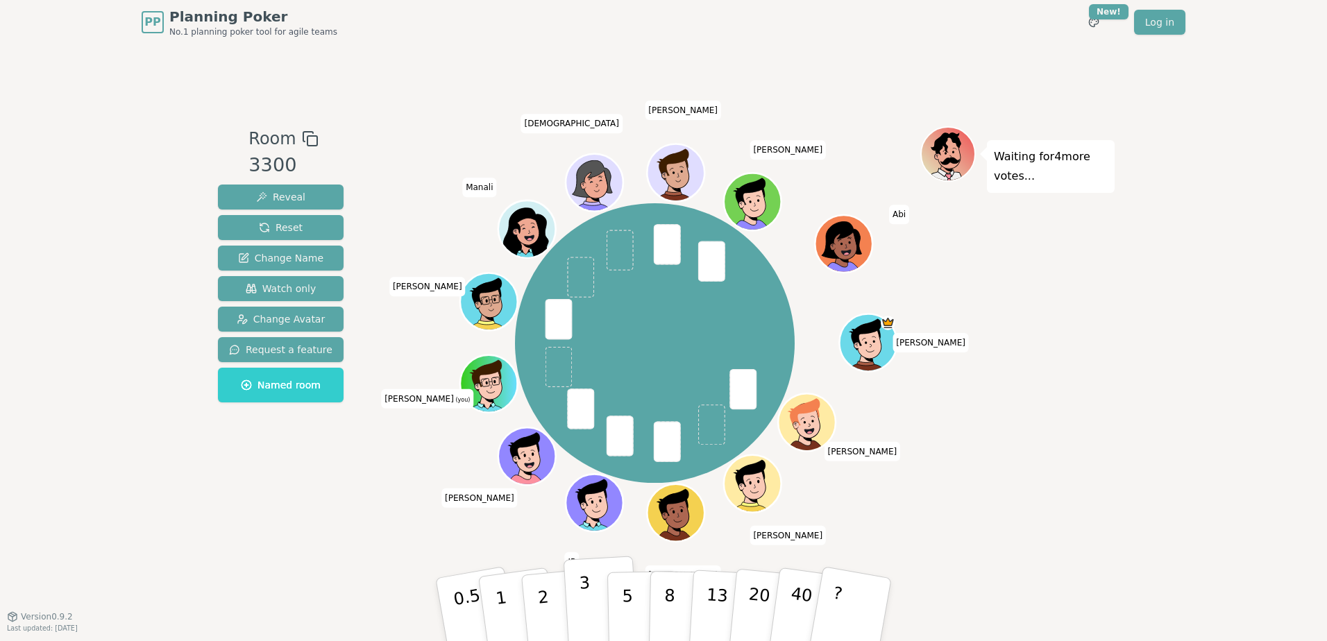
click at [583, 611] on p "3" at bounding box center [586, 611] width 15 height 76
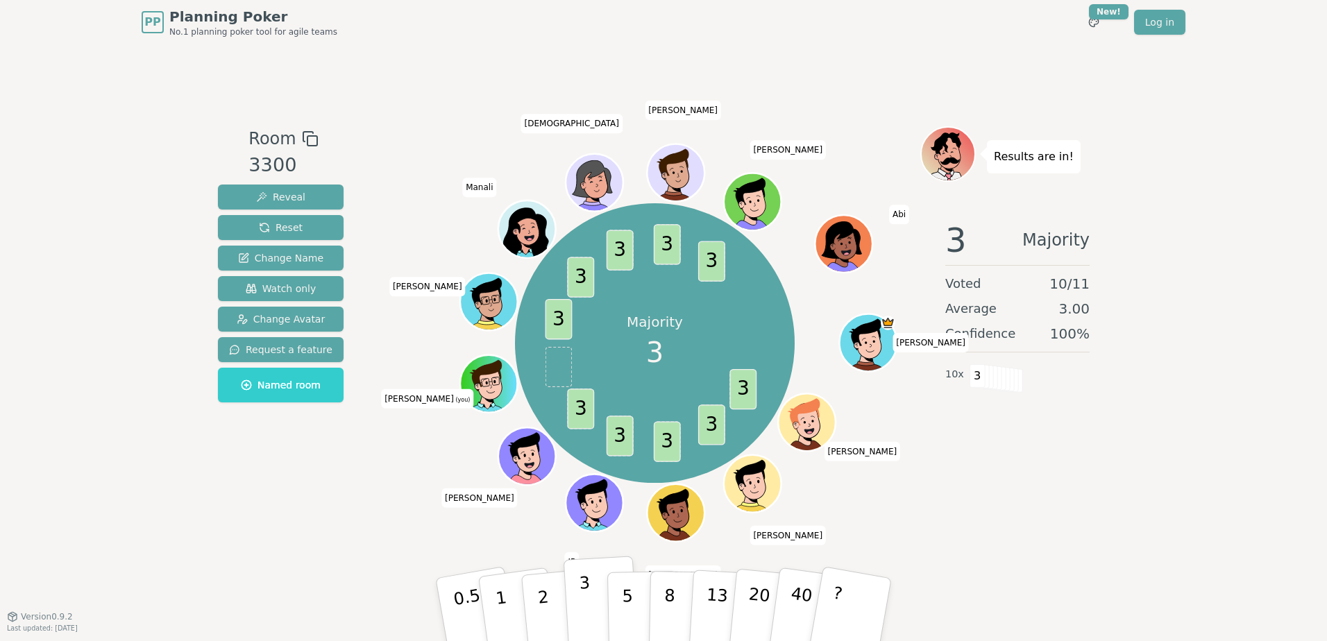
click at [583, 599] on p "3" at bounding box center [586, 611] width 15 height 76
